Goal: Information Seeking & Learning: Compare options

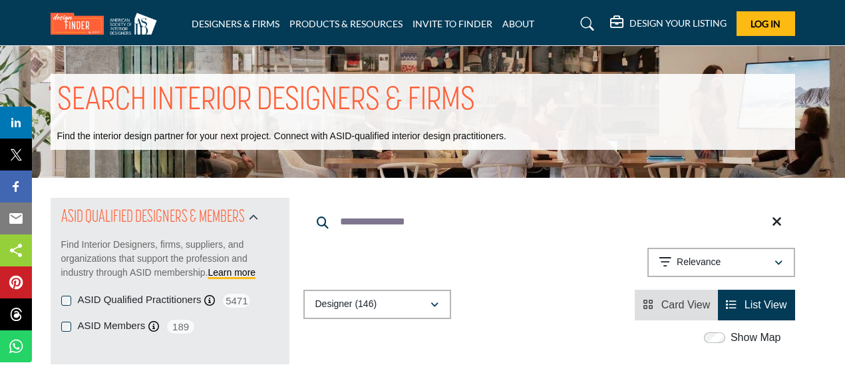
scroll to position [2404, 0]
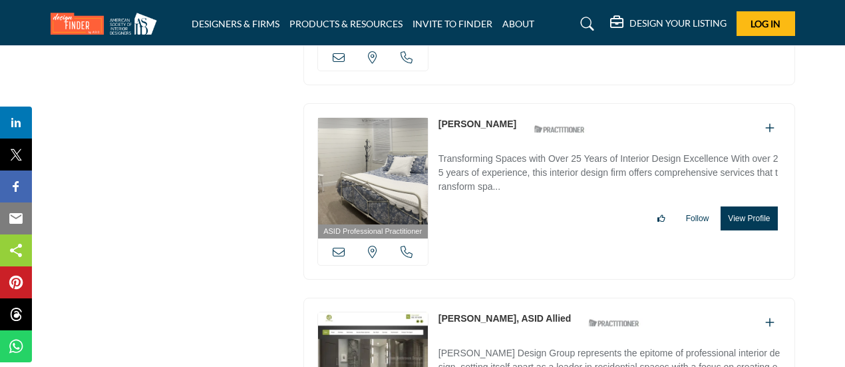
click at [470, 118] on link "[PERSON_NAME]" at bounding box center [477, 123] width 78 height 11
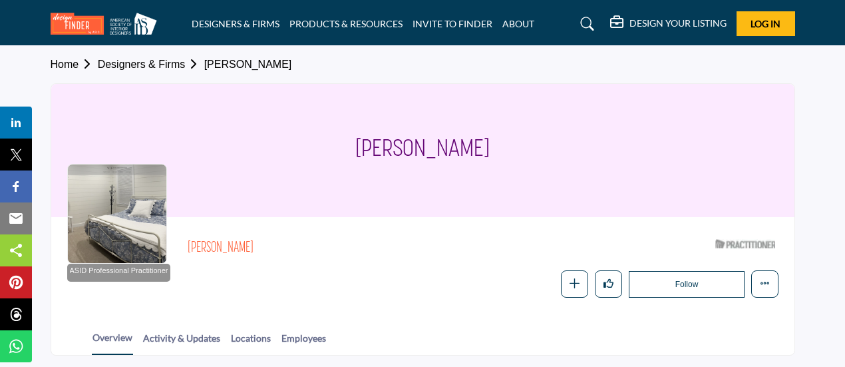
drag, startPoint x: 487, startPoint y: 140, endPoint x: 393, endPoint y: 145, distance: 94.6
click at [339, 146] on div "[PERSON_NAME]" at bounding box center [422, 150] width 743 height 133
copy h1 "Suzanne Salchert"
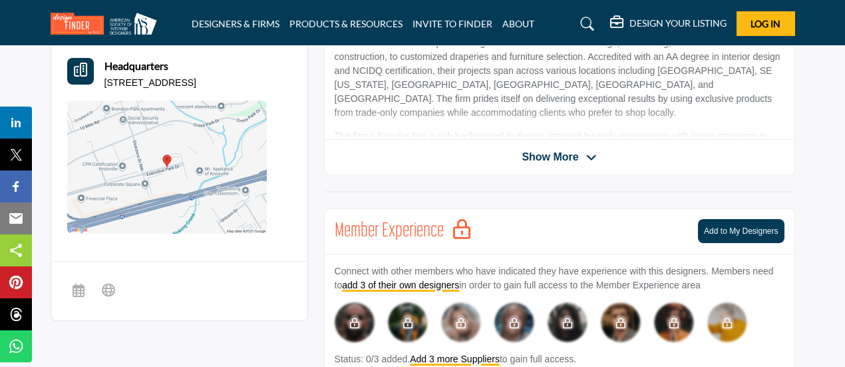
scroll to position [222, 0]
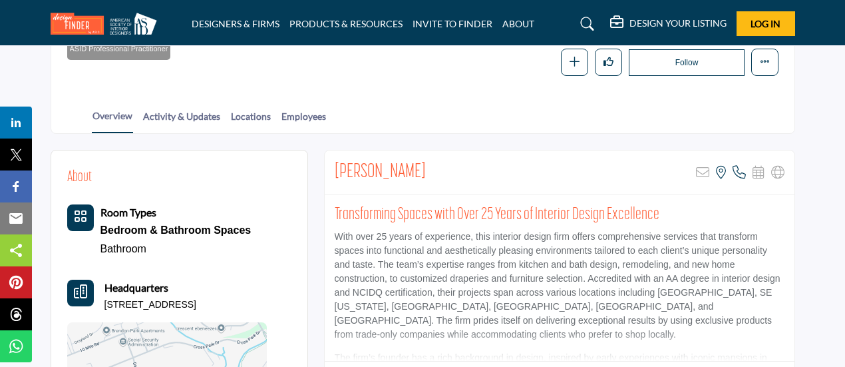
drag, startPoint x: 105, startPoint y: 301, endPoint x: 247, endPoint y: 303, distance: 142.4
click at [247, 303] on div "Headquarters 8930 Farne Island Blvd, 37923" at bounding box center [167, 295] width 200 height 32
copy p "8930 Farne Island Blvd, 37923"
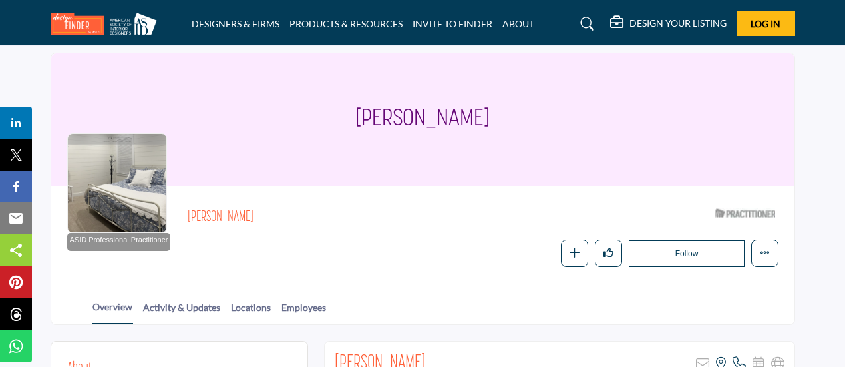
scroll to position [0, 0]
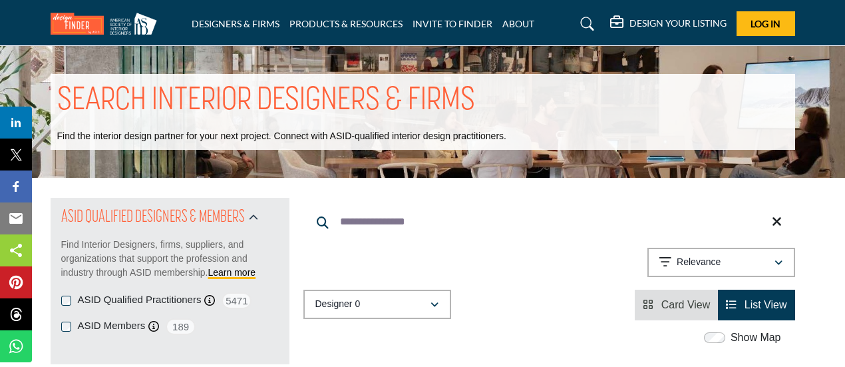
scroll to position [2404, 0]
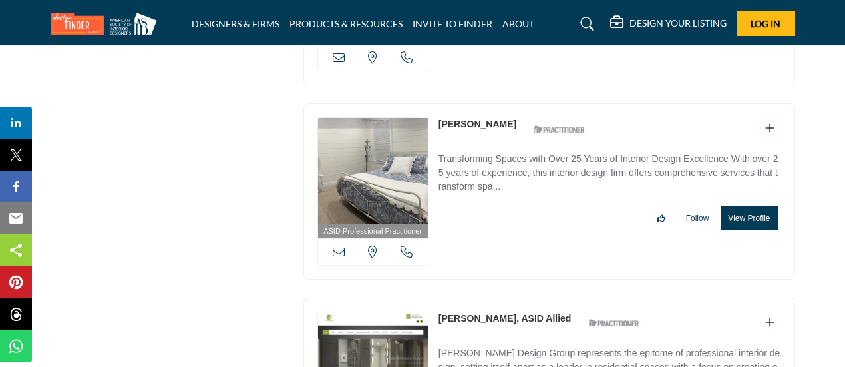
click at [475, 313] on link "[PERSON_NAME], ASID Allied" at bounding box center [504, 318] width 133 height 11
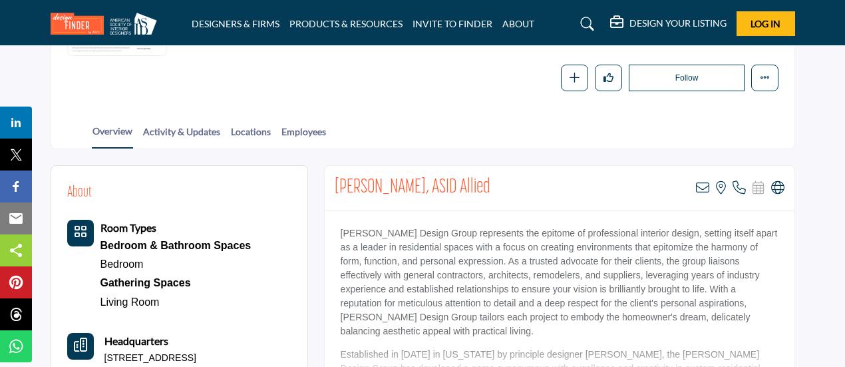
scroll to position [218, 0]
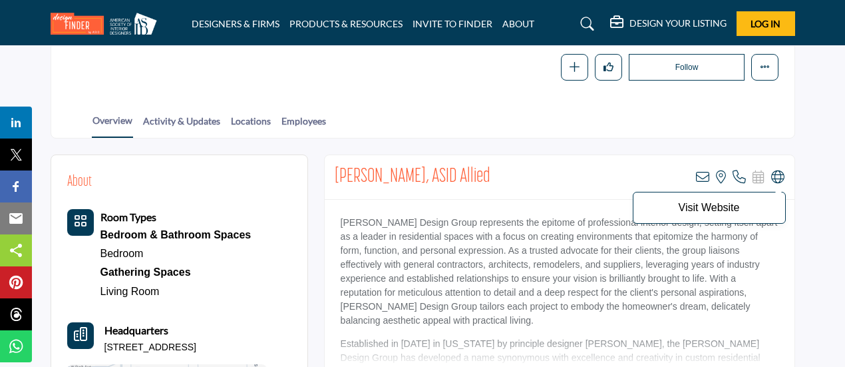
click at [778, 174] on icon at bounding box center [777, 176] width 13 height 13
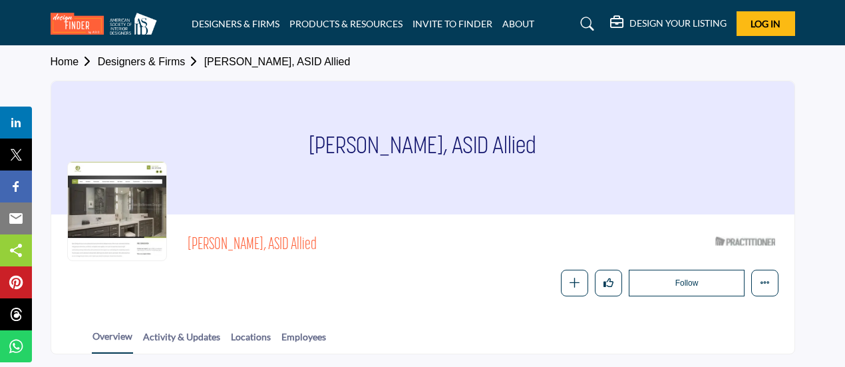
scroll to position [0, 0]
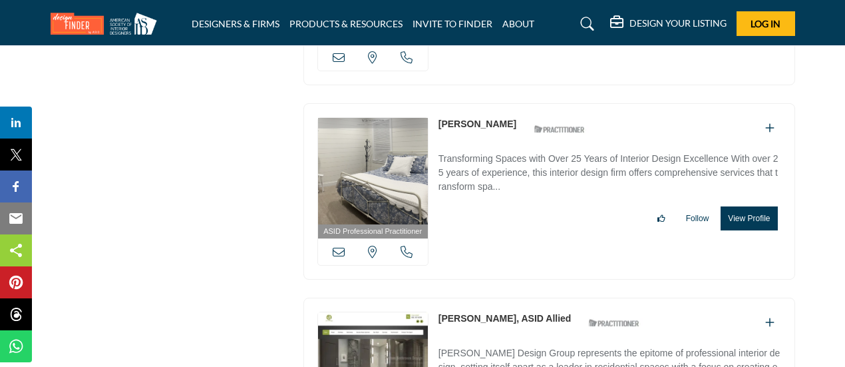
scroll to position [2626, 0]
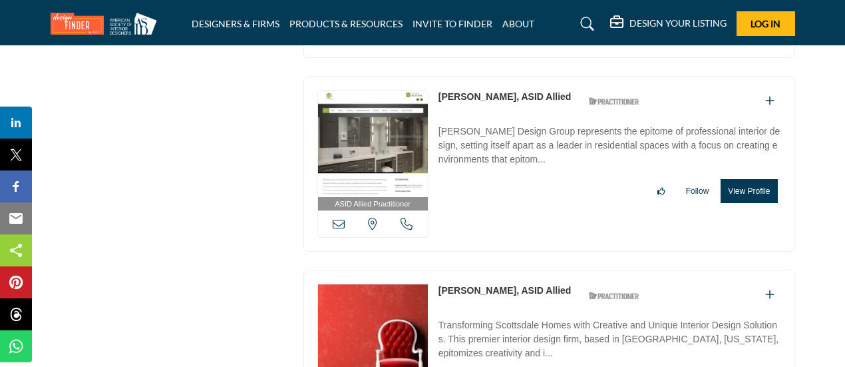
click at [493, 285] on link "[PERSON_NAME], ASID Allied" at bounding box center [504, 290] width 133 height 11
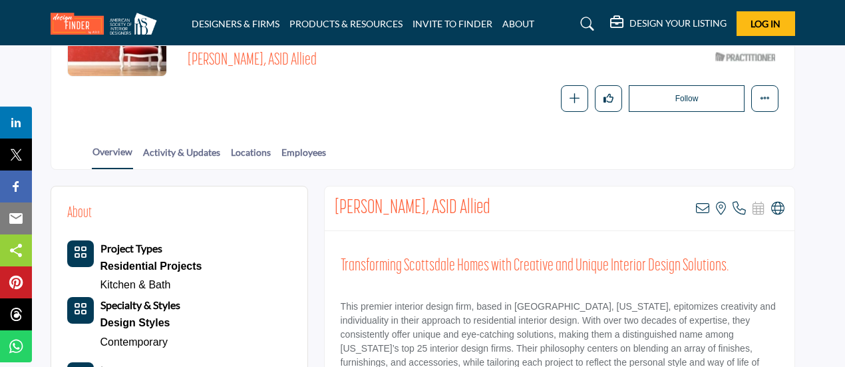
scroll to position [220, 0]
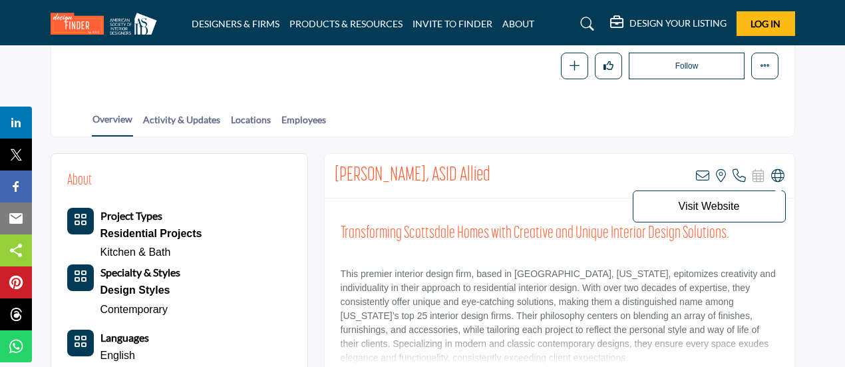
click at [776, 175] on icon at bounding box center [777, 175] width 13 height 13
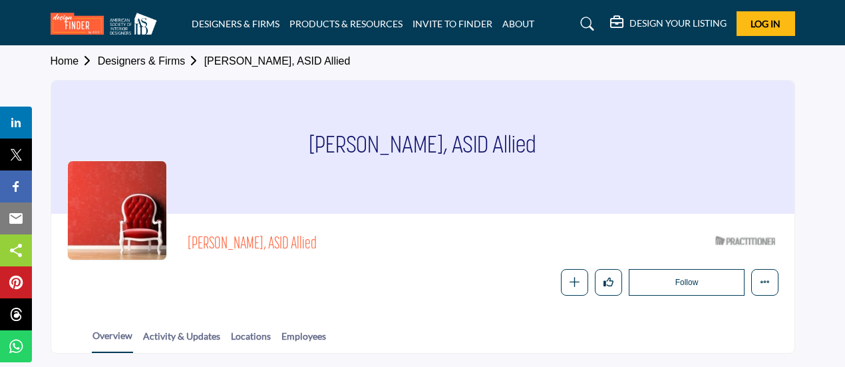
scroll to position [0, 0]
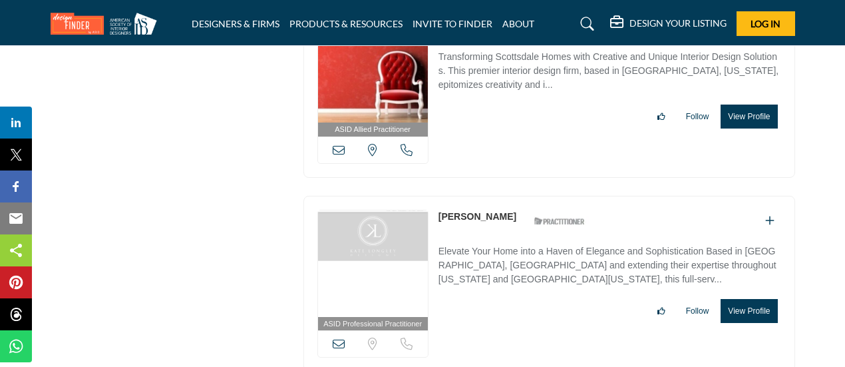
scroll to position [2852, 0]
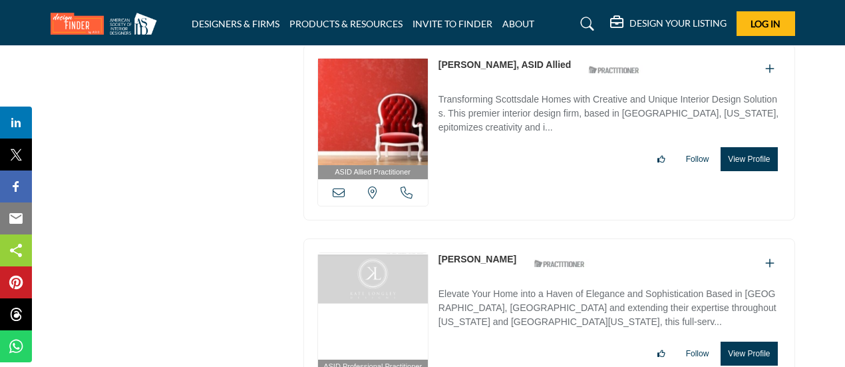
click at [470, 253] on link "[PERSON_NAME]" at bounding box center [477, 258] width 78 height 11
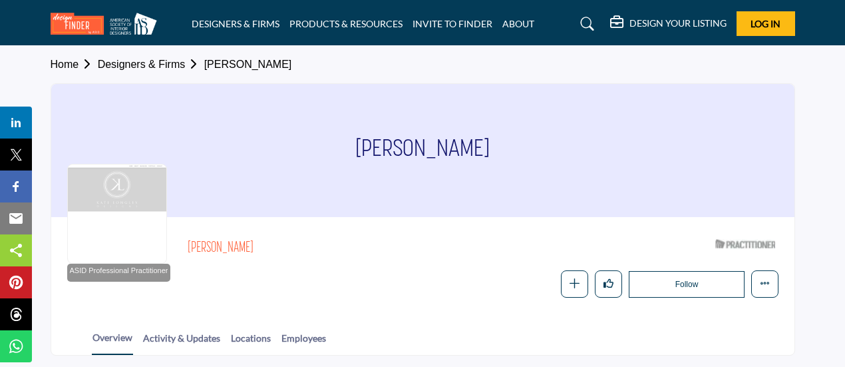
drag, startPoint x: 478, startPoint y: 144, endPoint x: 366, endPoint y: 143, distance: 112.4
click at [366, 143] on div "[PERSON_NAME]" at bounding box center [422, 150] width 743 height 133
copy h1 "Kate Longley"
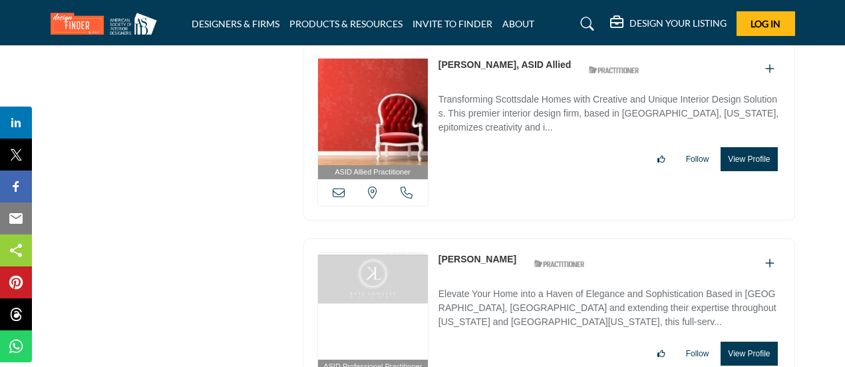
scroll to position [3071, 0]
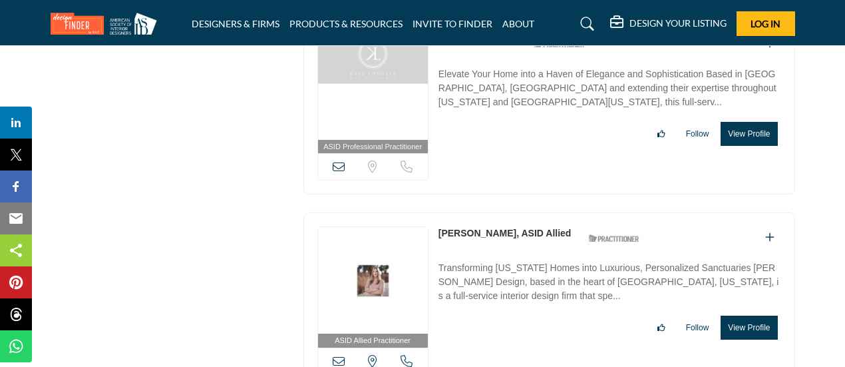
click at [464, 228] on link "[PERSON_NAME], ASID Allied" at bounding box center [504, 233] width 133 height 11
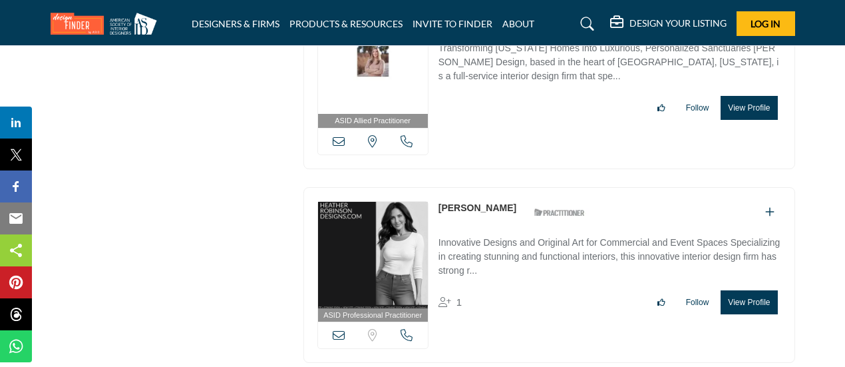
scroll to position [3291, 0]
click at [476, 202] on link "[PERSON_NAME]" at bounding box center [477, 207] width 78 height 11
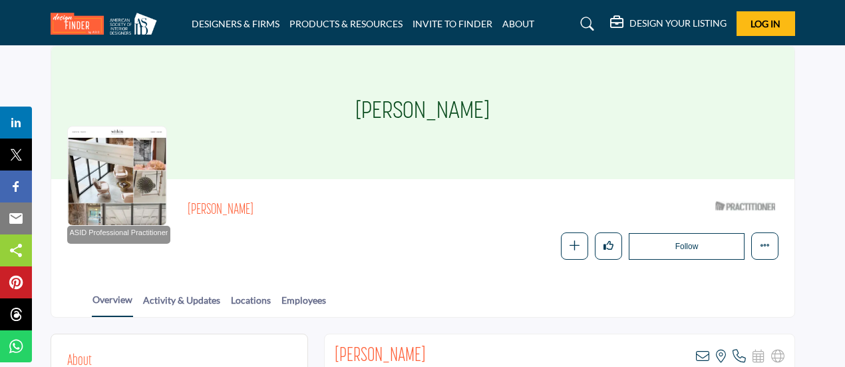
scroll to position [1, 0]
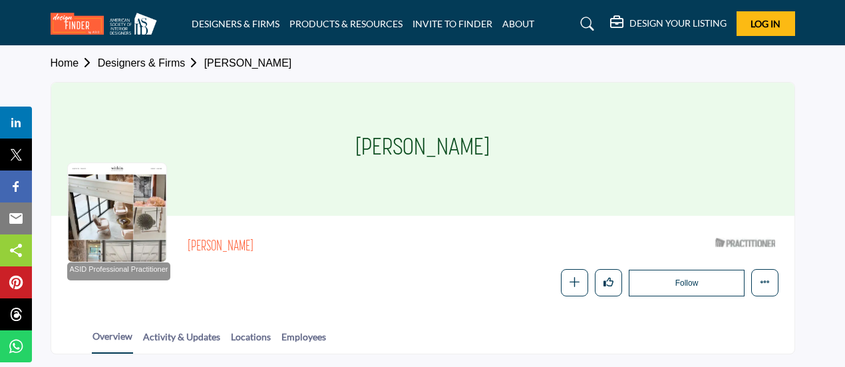
drag, startPoint x: 530, startPoint y: 148, endPoint x: 325, endPoint y: 141, distance: 204.4
click at [325, 141] on div "Heather Robinson" at bounding box center [422, 148] width 743 height 133
copy h1 "[PERSON_NAME]"
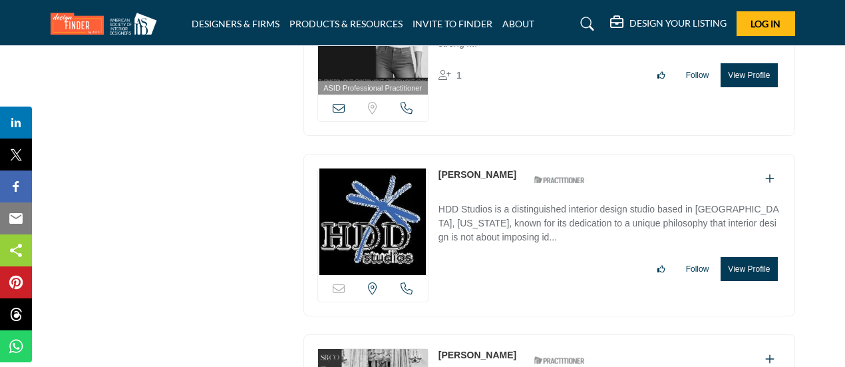
scroll to position [3513, 0]
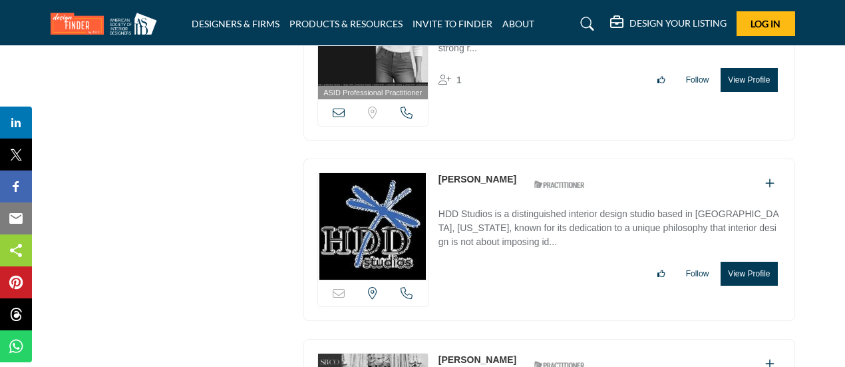
click at [489, 174] on link "[PERSON_NAME]" at bounding box center [477, 179] width 78 height 11
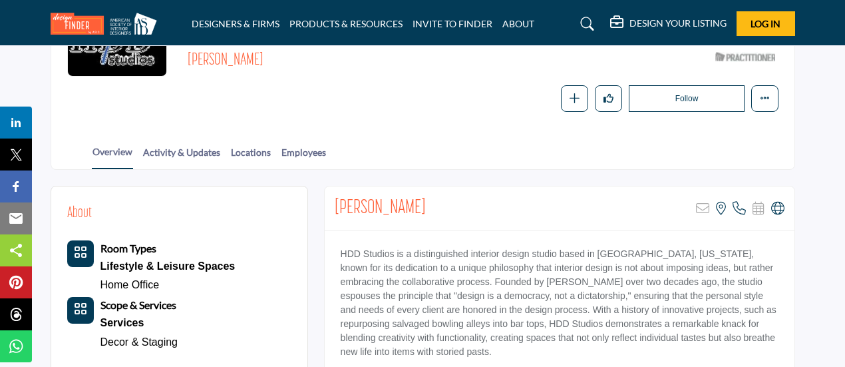
scroll to position [218, 0]
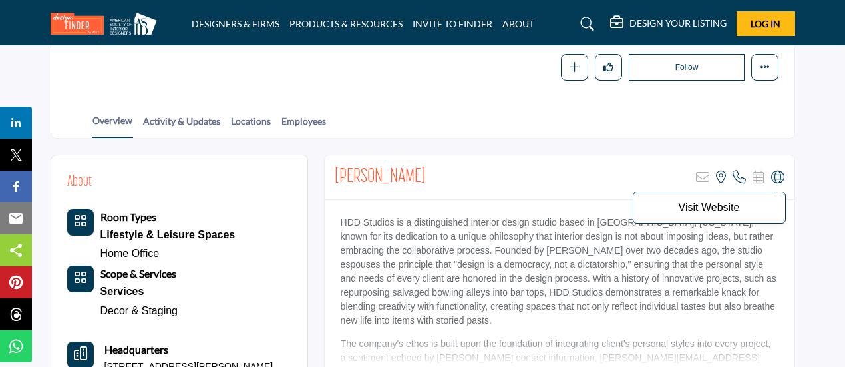
click at [773, 176] on icon at bounding box center [777, 176] width 13 height 13
drag, startPoint x: 465, startPoint y: 175, endPoint x: 333, endPoint y: 174, distance: 132.4
click at [333, 174] on div "Leslie Hart-Davidson Sorry, but this listing is on a subscription plan which do…" at bounding box center [560, 177] width 470 height 45
copy h2 "[PERSON_NAME]"
click at [293, 96] on div "Overview Activity & Updates Locations Employees" at bounding box center [439, 116] width 710 height 41
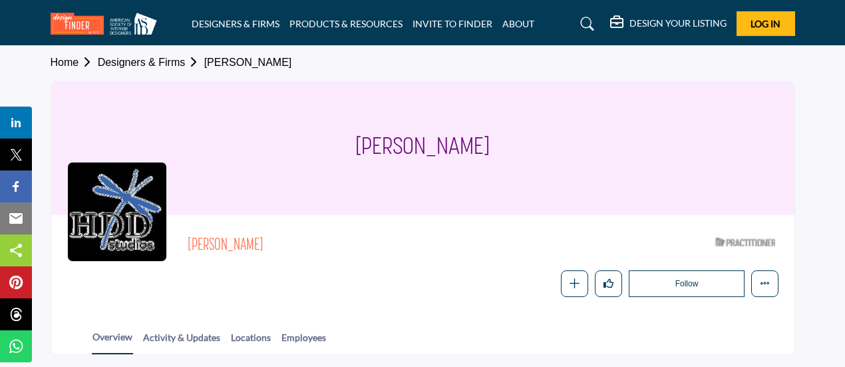
scroll to position [0, 0]
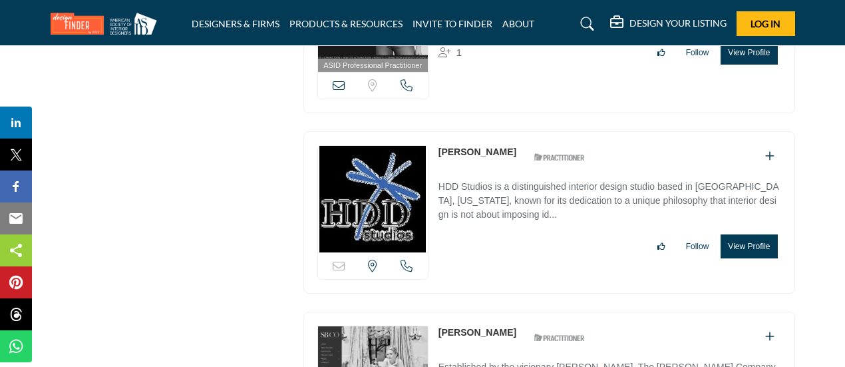
scroll to position [3733, 0]
